Goal: Transaction & Acquisition: Purchase product/service

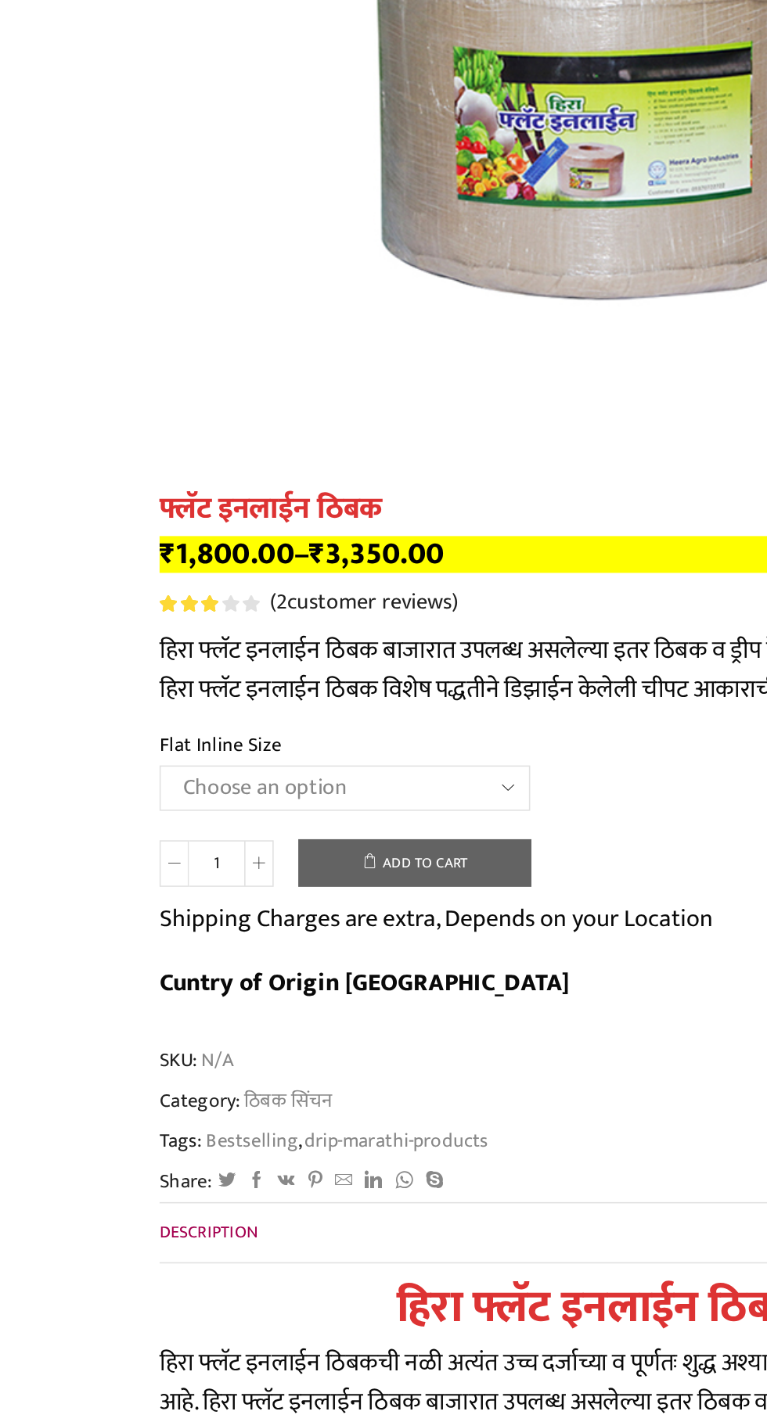
scroll to position [5041, 0]
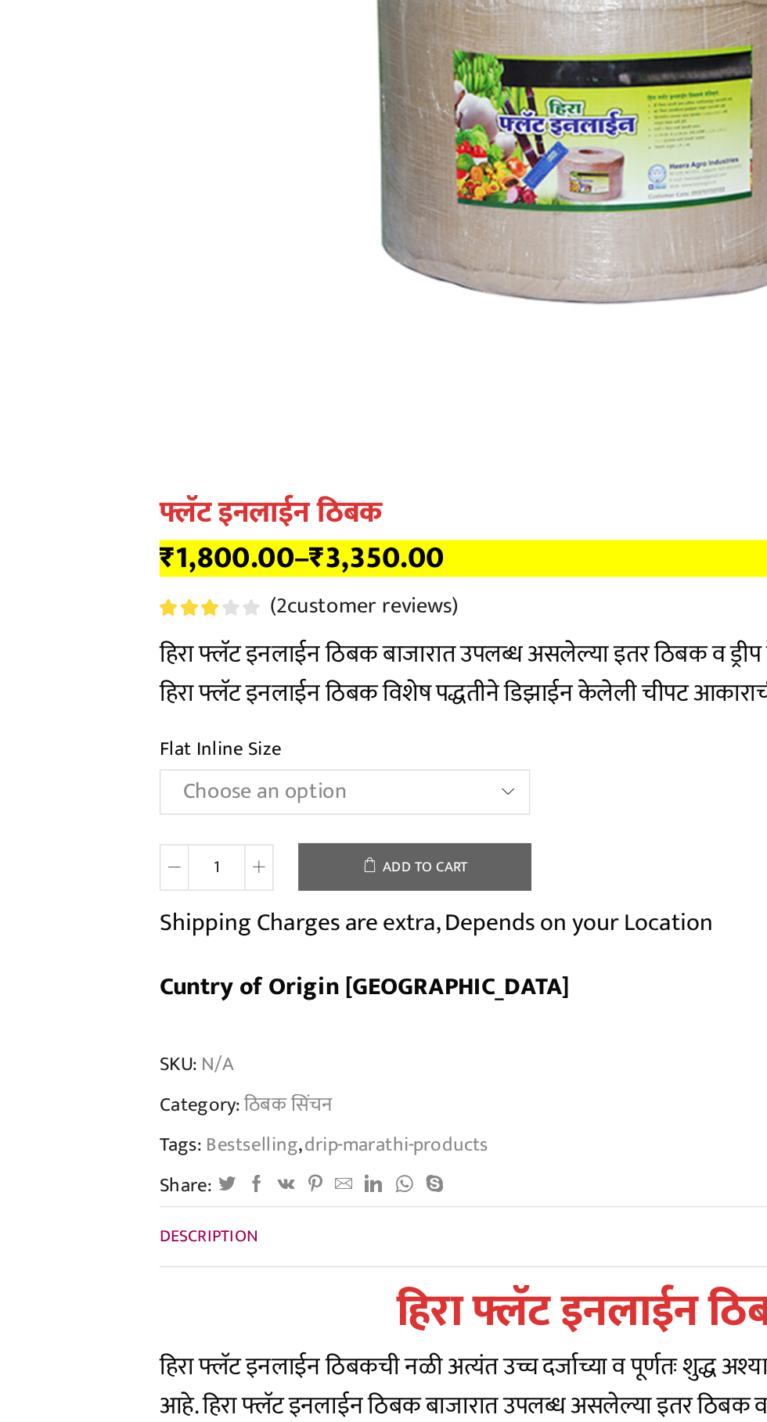
click at [282, 491] on select "Choose an option 12 MM 0.25 Thickness (30 CM) 12 MM 0.25 Thickness (40 CM) 12 M…" at bounding box center [220, 505] width 236 height 29
click at [102, 491] on select "Choose an option 12 MM 0.25 Thickness (30 CM) 12 MM 0.25 Thickness (40 CM) 12 M…" at bounding box center [220, 505] width 236 height 29
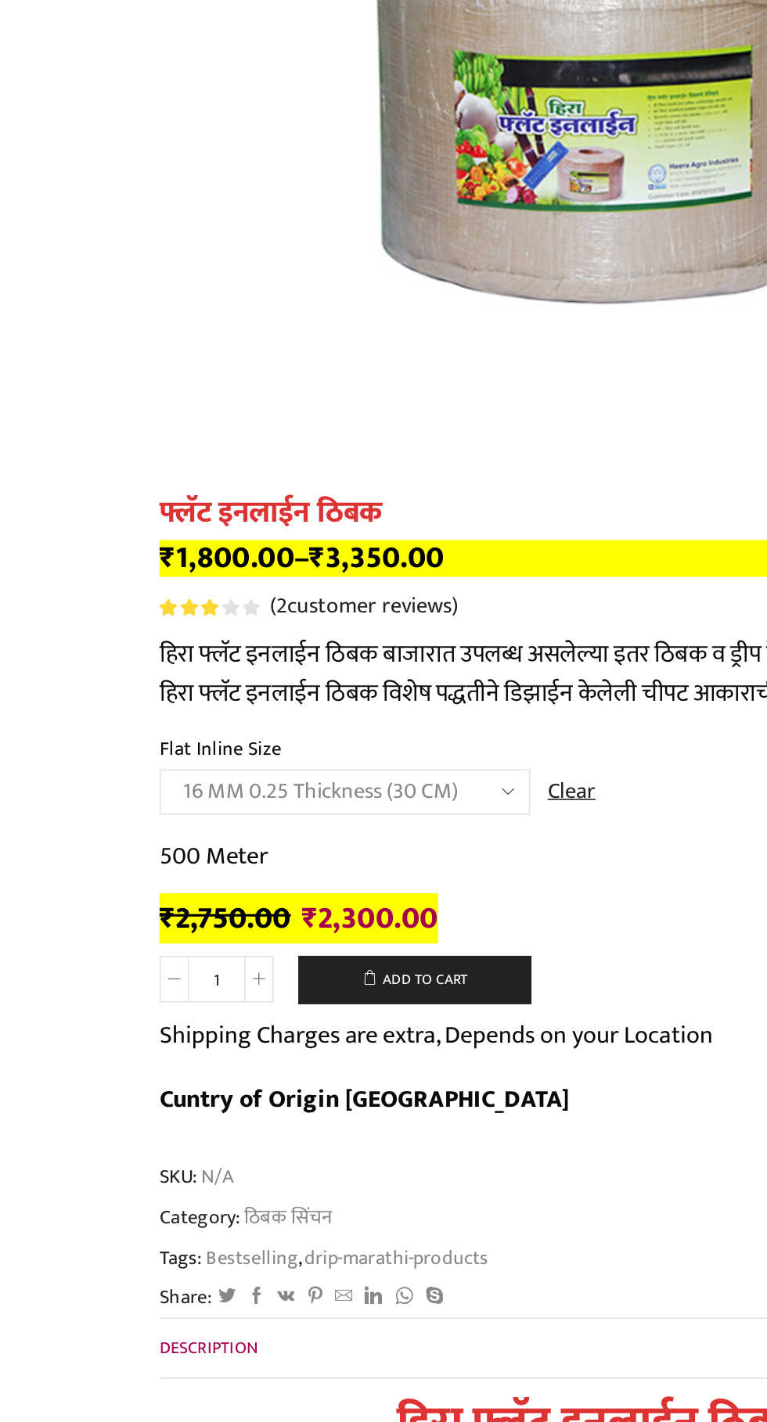
click at [315, 491] on select "Choose an option 12 MM 0.25 Thickness (30 CM) 12 MM 0.25 Thickness (40 CM) 12 M…" at bounding box center [220, 505] width 236 height 29
click at [102, 491] on select "Choose an option 12 MM 0.25 Thickness (30 CM) 12 MM 0.25 Thickness (40 CM) 12 M…" at bounding box center [220, 505] width 236 height 29
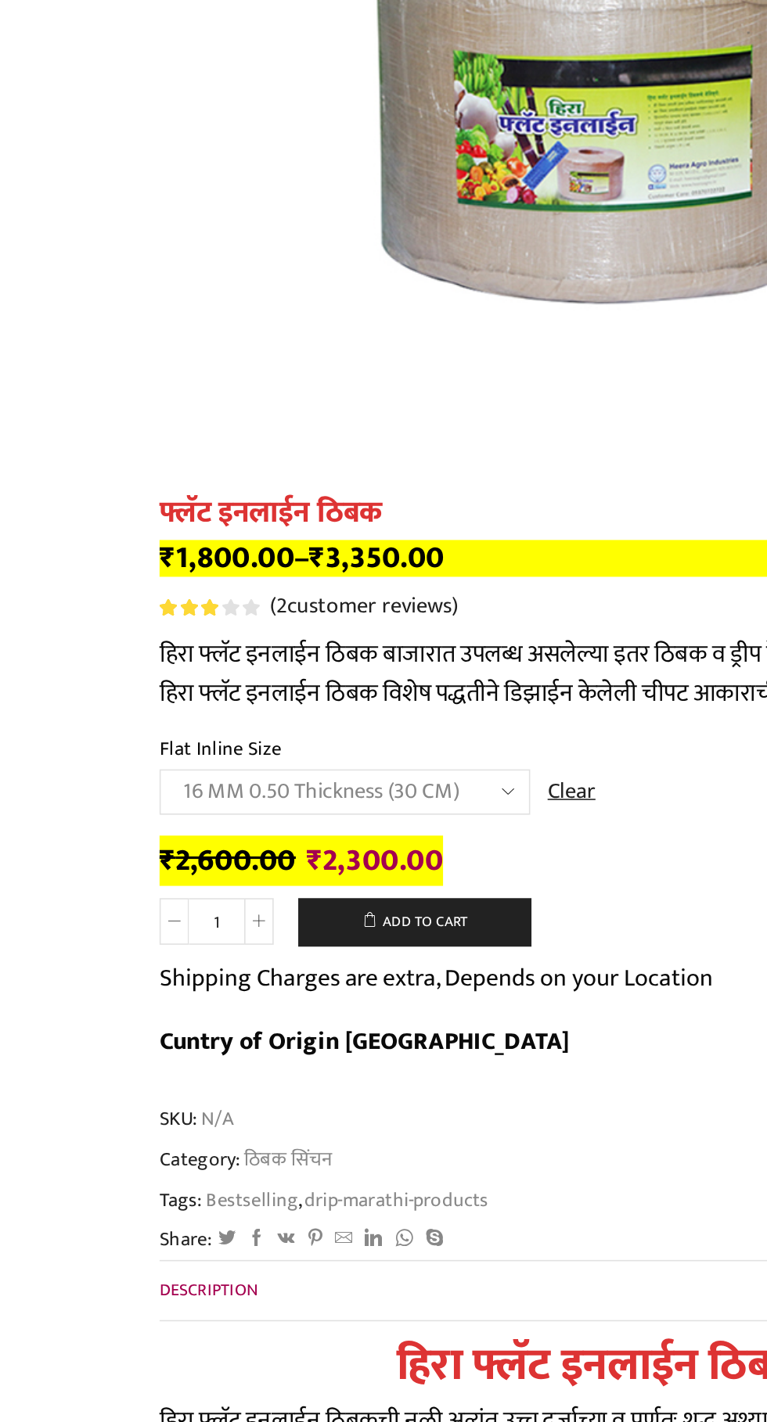
click at [310, 491] on select "Choose an option 12 MM 0.25 Thickness (30 CM) 12 MM 0.25 Thickness (40 CM) 12 M…" at bounding box center [220, 505] width 236 height 29
click at [102, 491] on select "Choose an option 12 MM 0.25 Thickness (30 CM) 12 MM 0.25 Thickness (40 CM) 12 M…" at bounding box center [220, 505] width 236 height 29
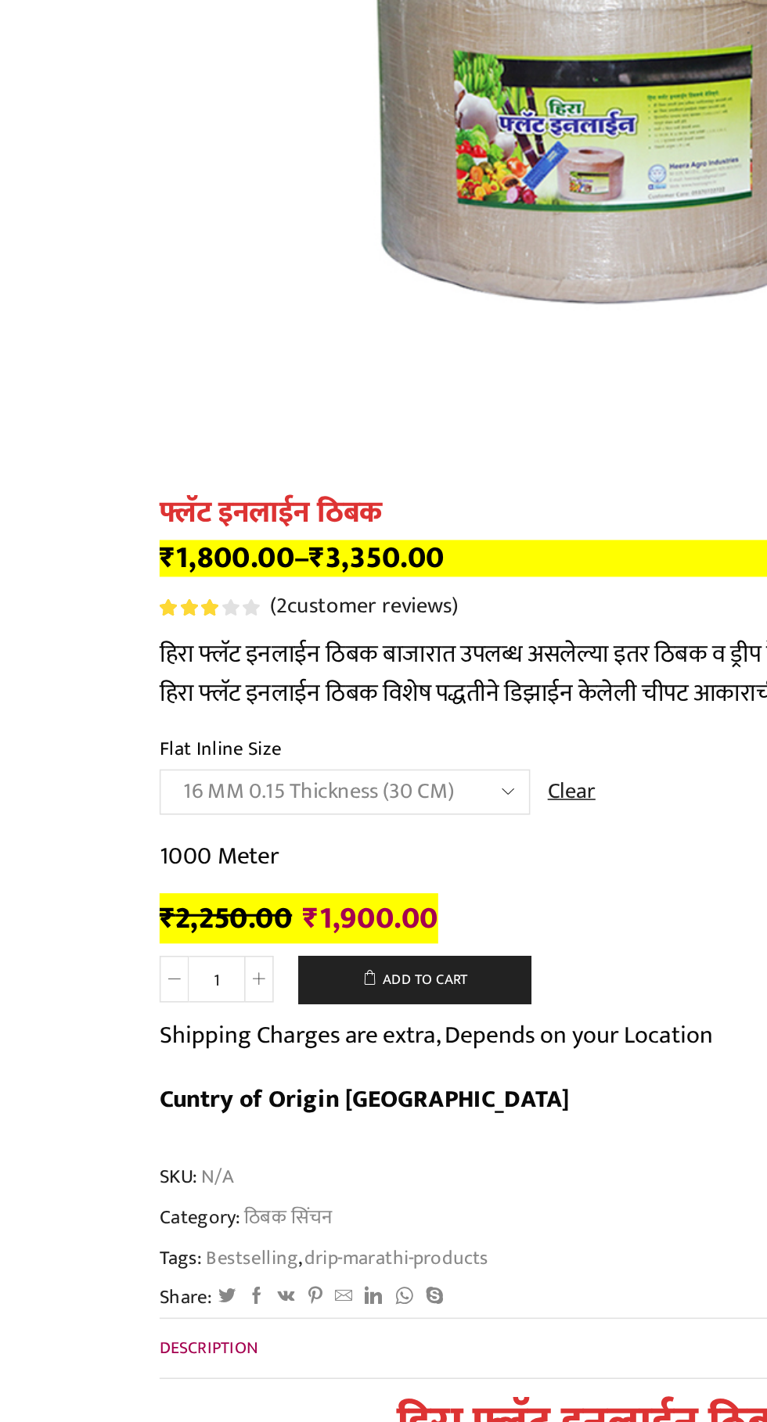
click at [311, 491] on select "Choose an option 12 MM 0.25 Thickness (30 CM) 12 MM 0.25 Thickness (40 CM) 12 M…" at bounding box center [220, 505] width 236 height 29
click at [102, 491] on select "Choose an option 12 MM 0.25 Thickness (30 CM) 12 MM 0.25 Thickness (40 CM) 12 M…" at bounding box center [220, 505] width 236 height 29
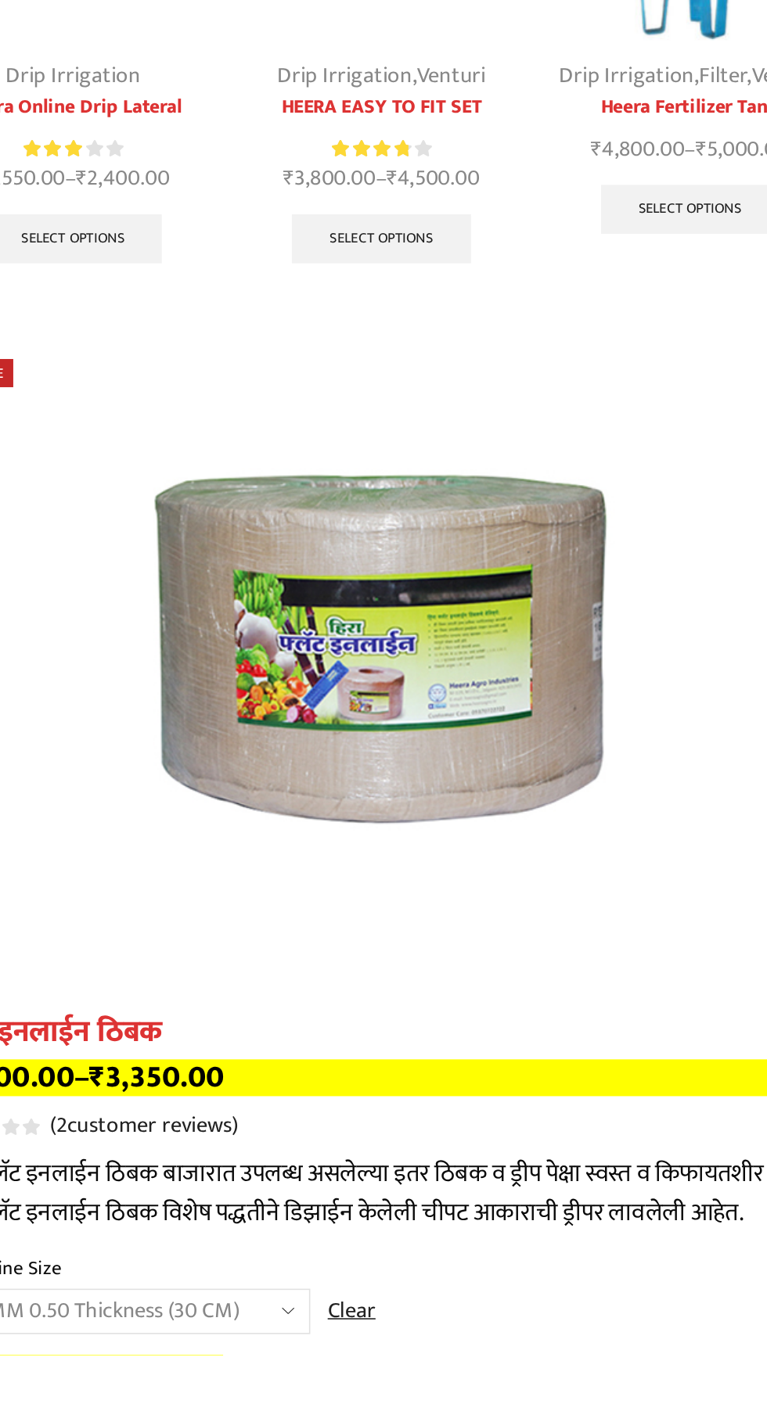
scroll to position [4161, 0]
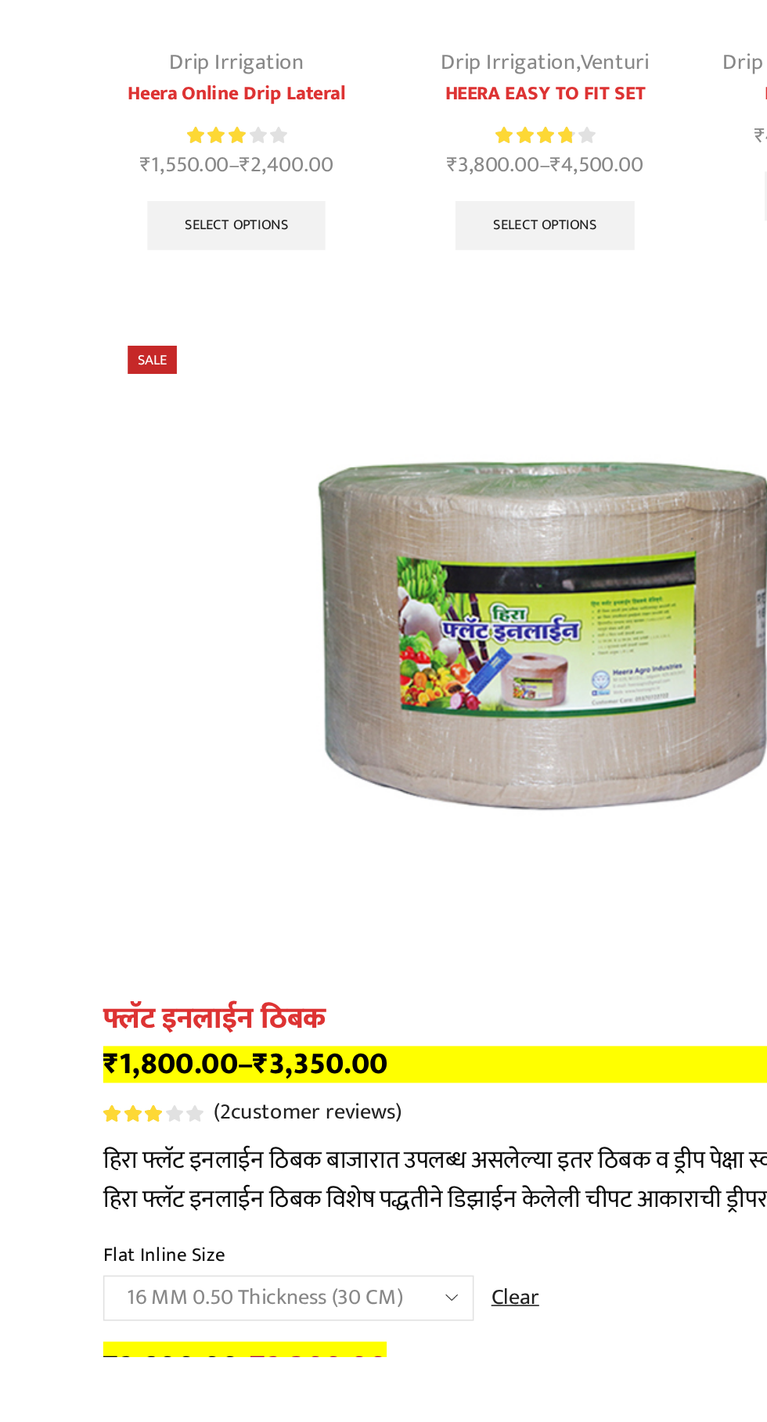
click at [314, 1371] on select "Choose an option 12 MM 0.25 Thickness (30 CM) 12 MM 0.25 Thickness (40 CM) 12 M…" at bounding box center [220, 1385] width 236 height 29
click at [102, 1371] on select "Choose an option 12 MM 0.25 Thickness (30 CM) 12 MM 0.25 Thickness (40 CM) 12 M…" at bounding box center [220, 1385] width 236 height 29
click at [310, 1371] on select "Choose an option 12 MM 0.25 Thickness (30 CM) 12 MM 0.25 Thickness (40 CM) 12 M…" at bounding box center [220, 1385] width 236 height 29
click at [102, 1371] on select "Choose an option 12 MM 0.25 Thickness (30 CM) 12 MM 0.25 Thickness (40 CM) 12 M…" at bounding box center [220, 1385] width 236 height 29
click at [314, 1371] on select "Choose an option 12 MM 0.25 Thickness (30 CM) 12 MM 0.25 Thickness (40 CM) 12 M…" at bounding box center [220, 1385] width 236 height 29
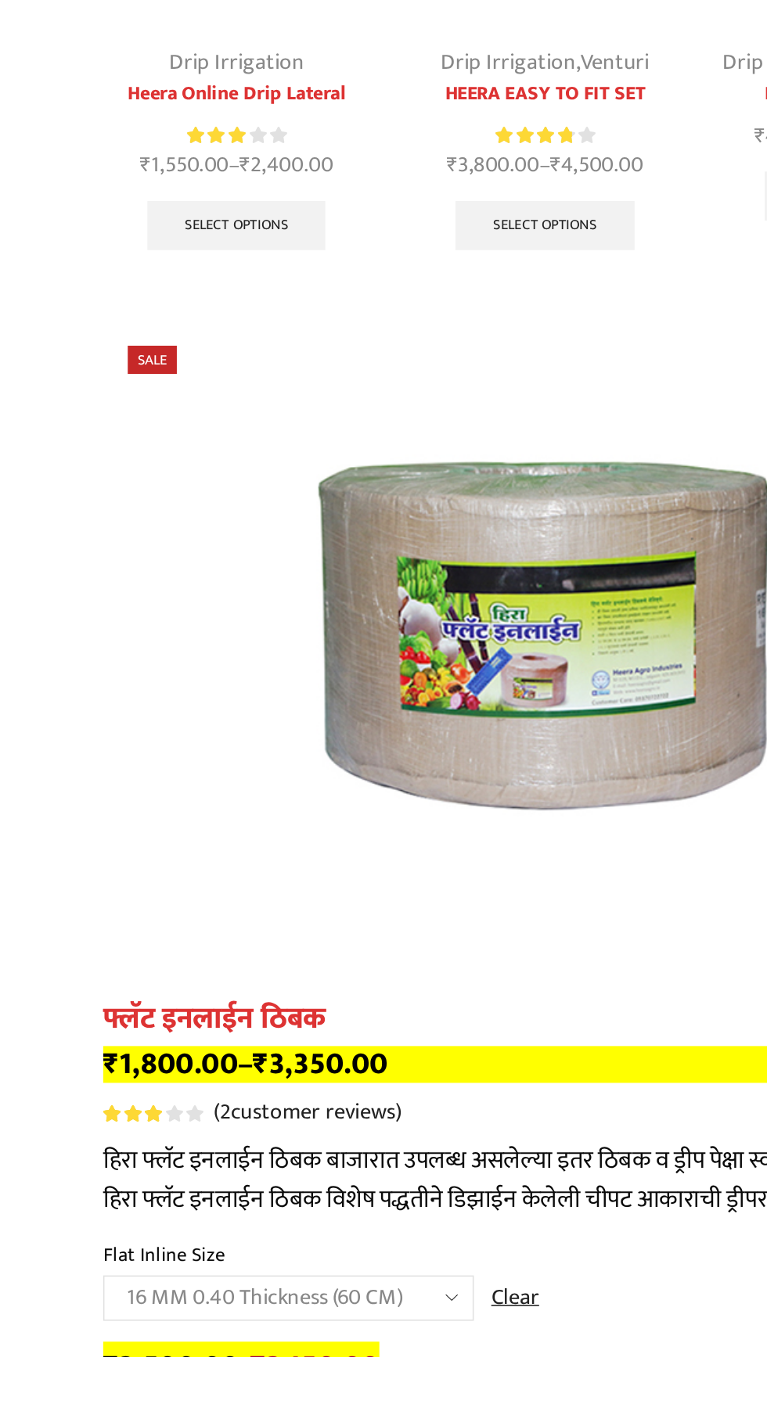
select select "16 MM 0.40 Thickness (40 CM)"
click at [102, 1371] on select "Choose an option 12 MM 0.25 Thickness (30 CM) 12 MM 0.25 Thickness (40 CM) 12 M…" at bounding box center [220, 1385] width 236 height 29
click at [317, 1371] on select "Choose an option 12 MM 0.25 Thickness (30 CM) 12 MM 0.25 Thickness (40 CM) 12 M…" at bounding box center [220, 1385] width 236 height 29
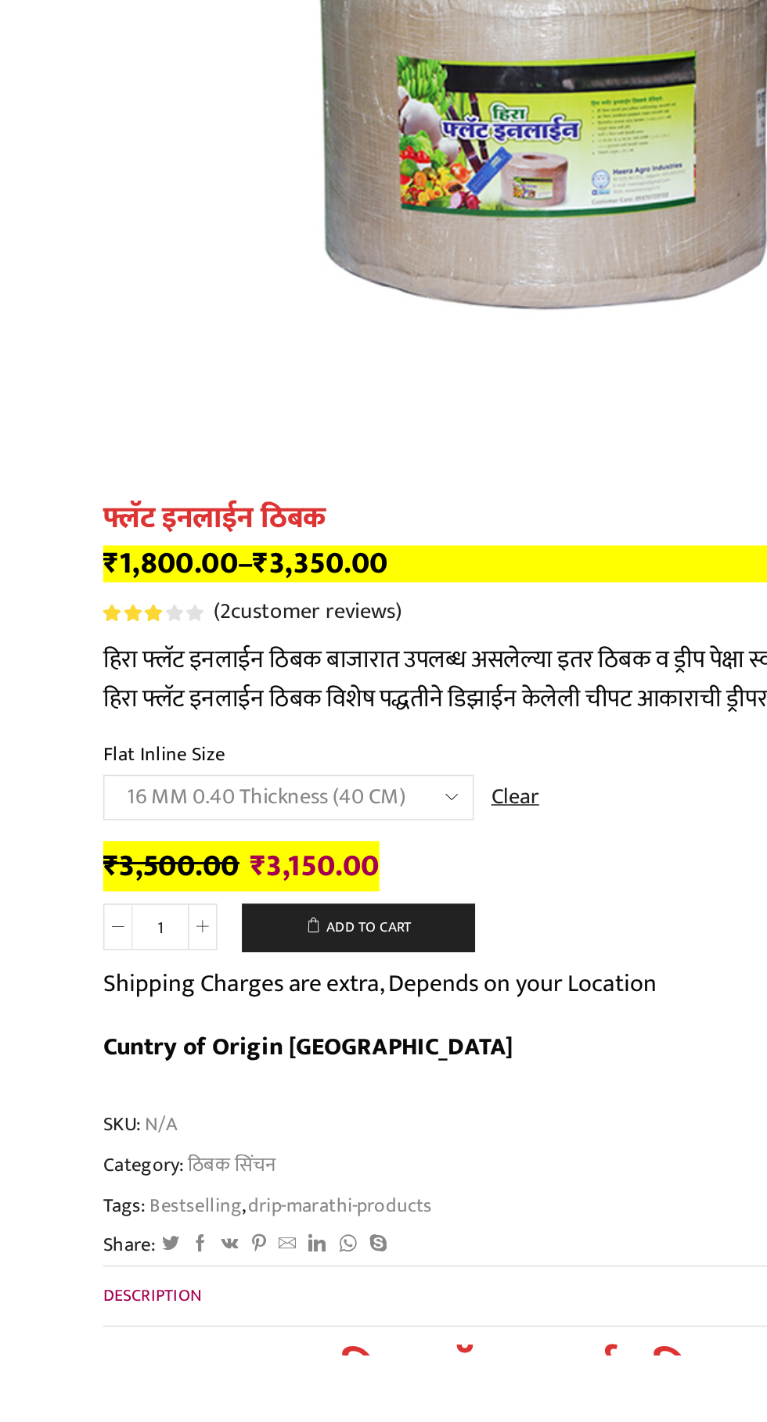
scroll to position [4641, 0]
